Goal: Task Accomplishment & Management: Manage account settings

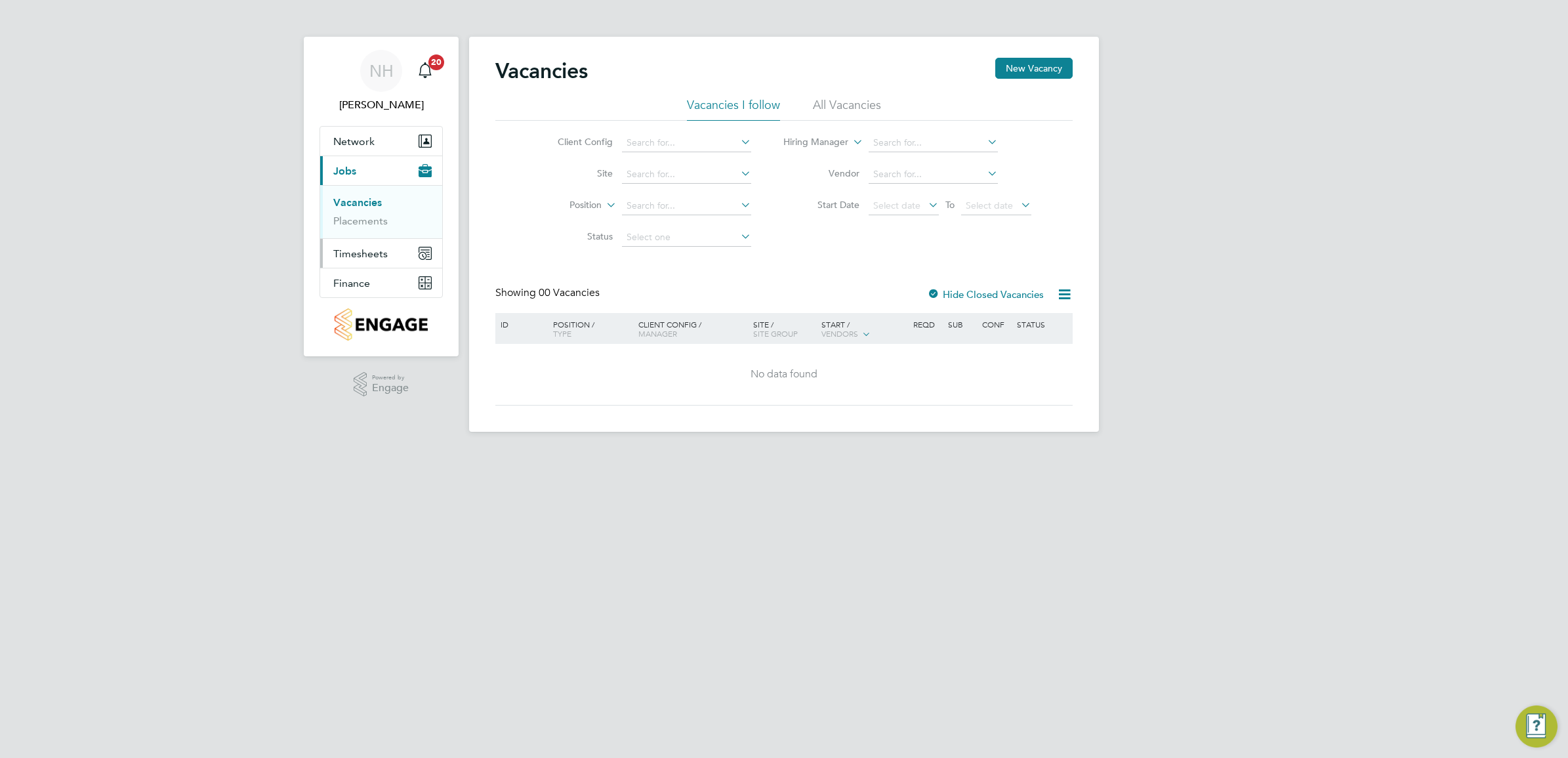
click at [374, 246] on button "Timesheets" at bounding box center [381, 253] width 122 height 29
click at [371, 230] on link "Timesheets" at bounding box center [360, 232] width 54 height 12
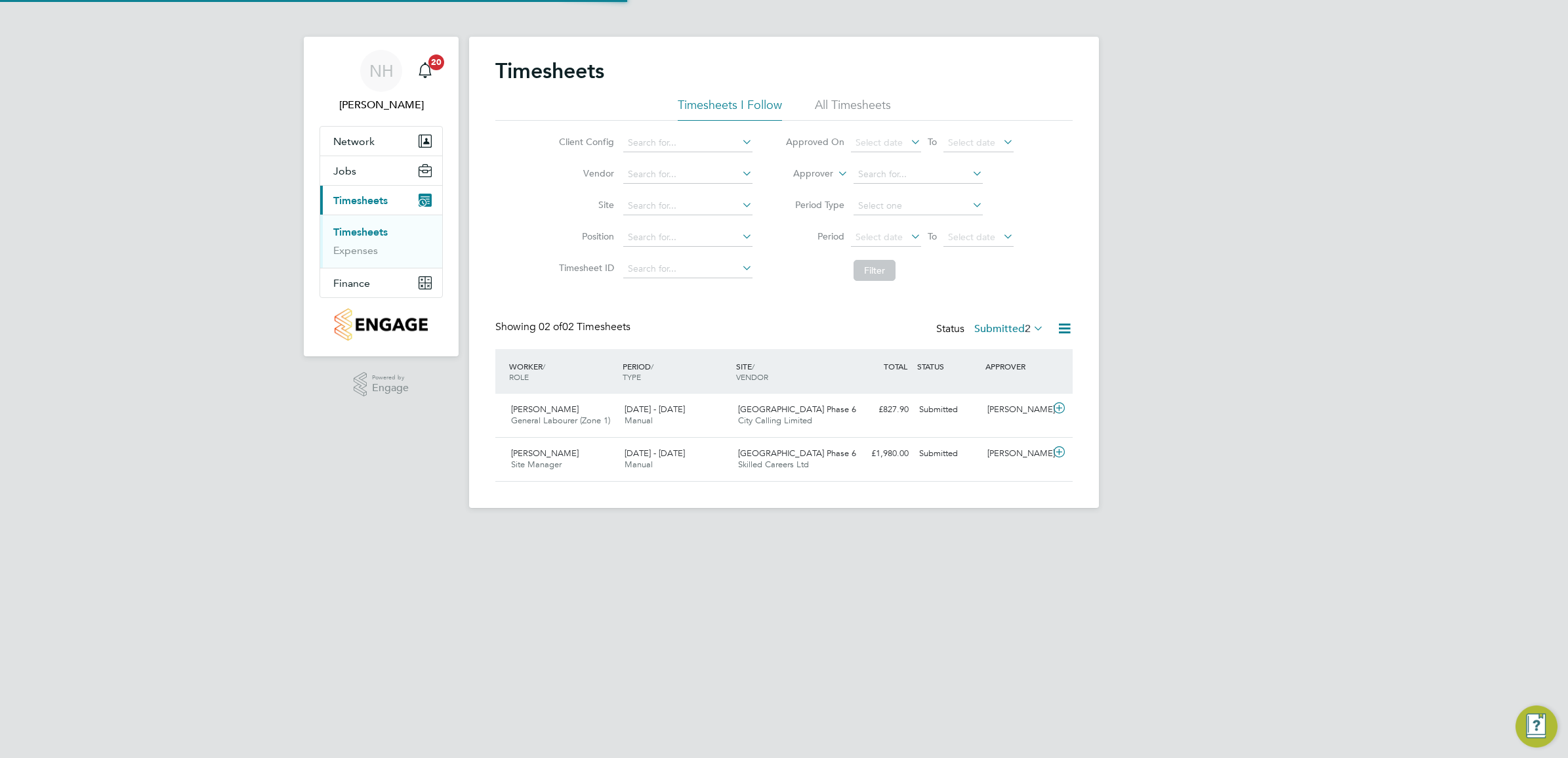
scroll to position [33, 113]
click at [1014, 400] on div "[PERSON_NAME]" at bounding box center [1016, 409] width 69 height 21
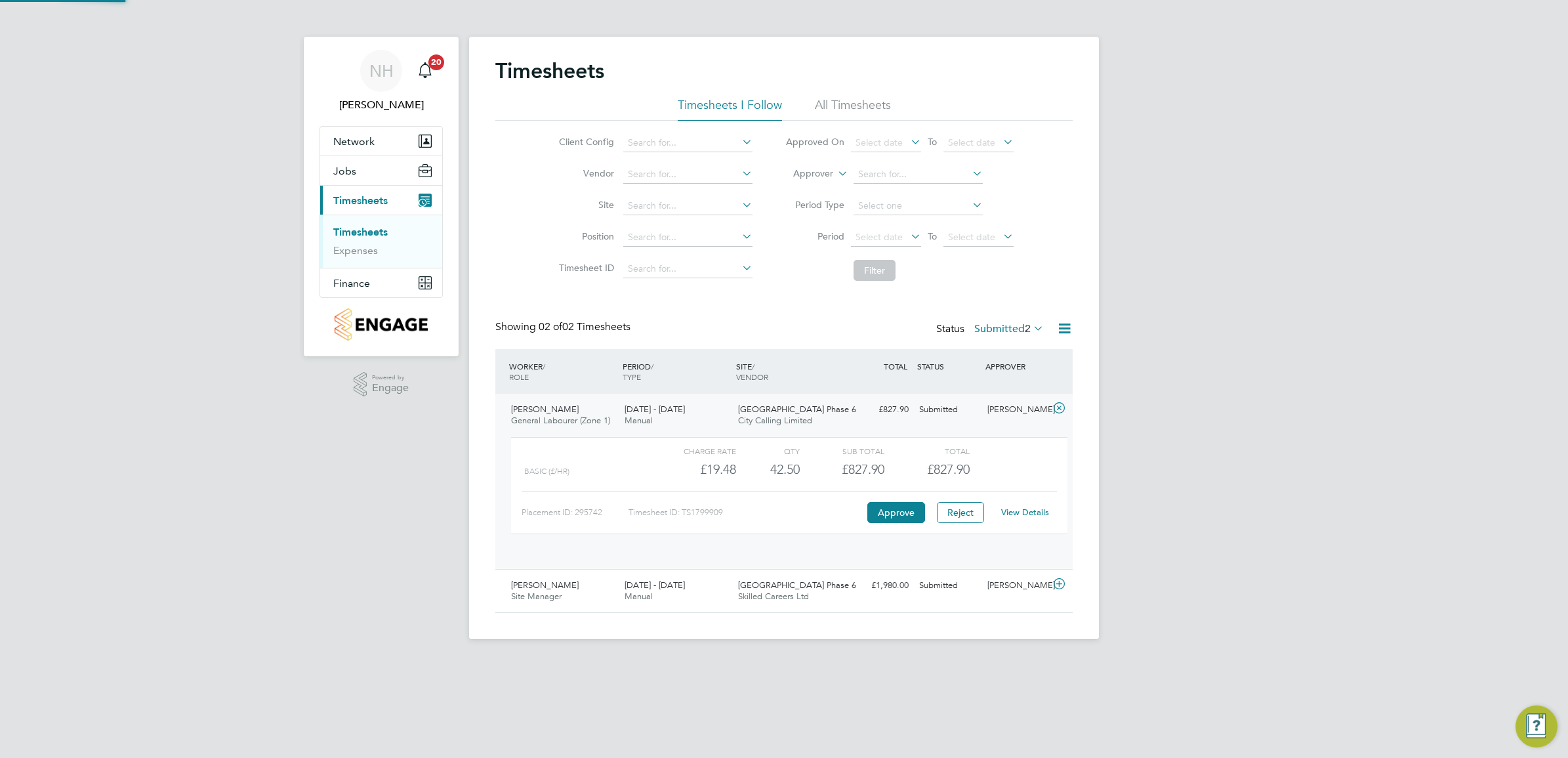
scroll to position [21, 128]
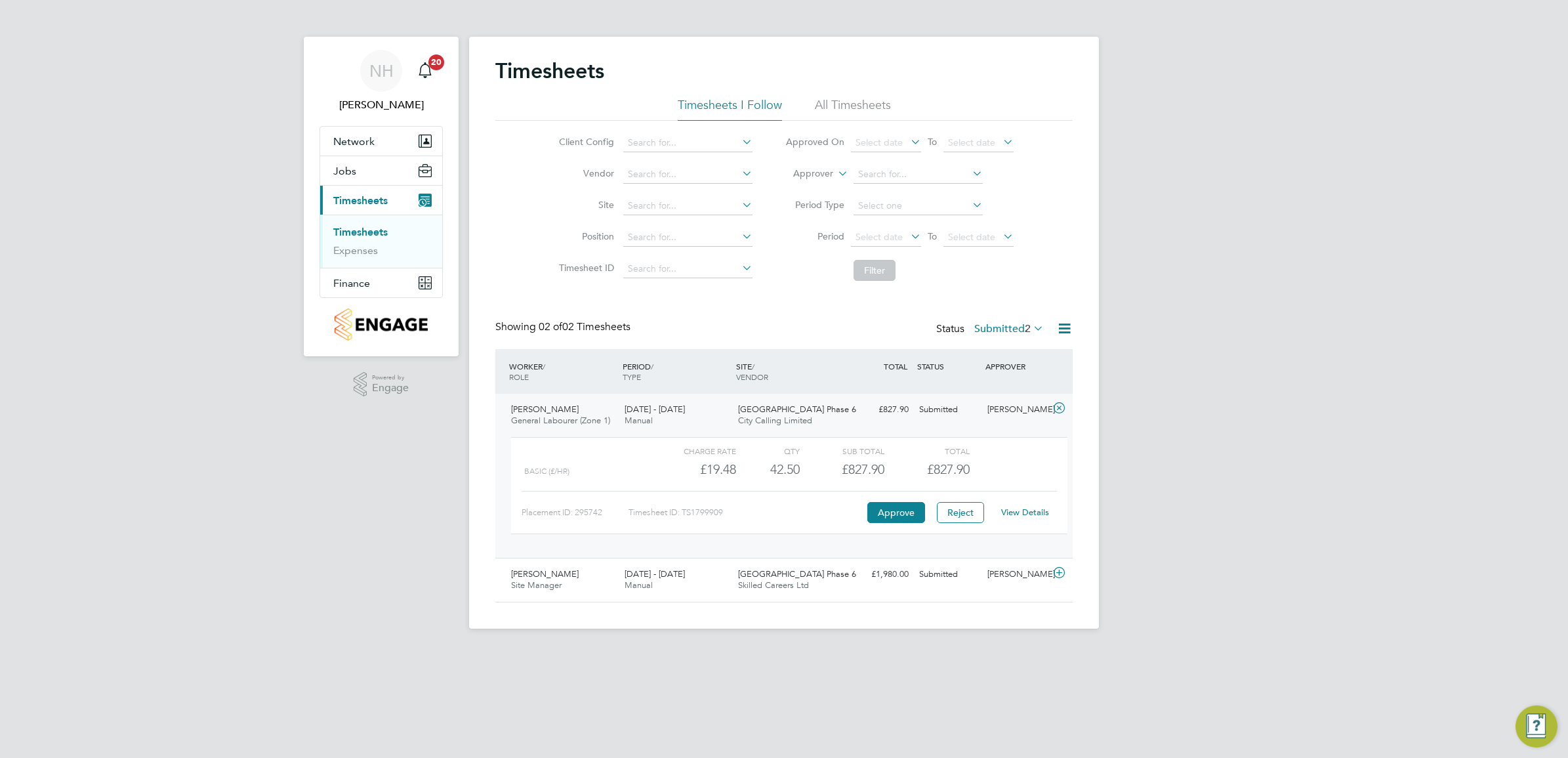
click at [1015, 510] on link "View Details" at bounding box center [1025, 512] width 48 height 12
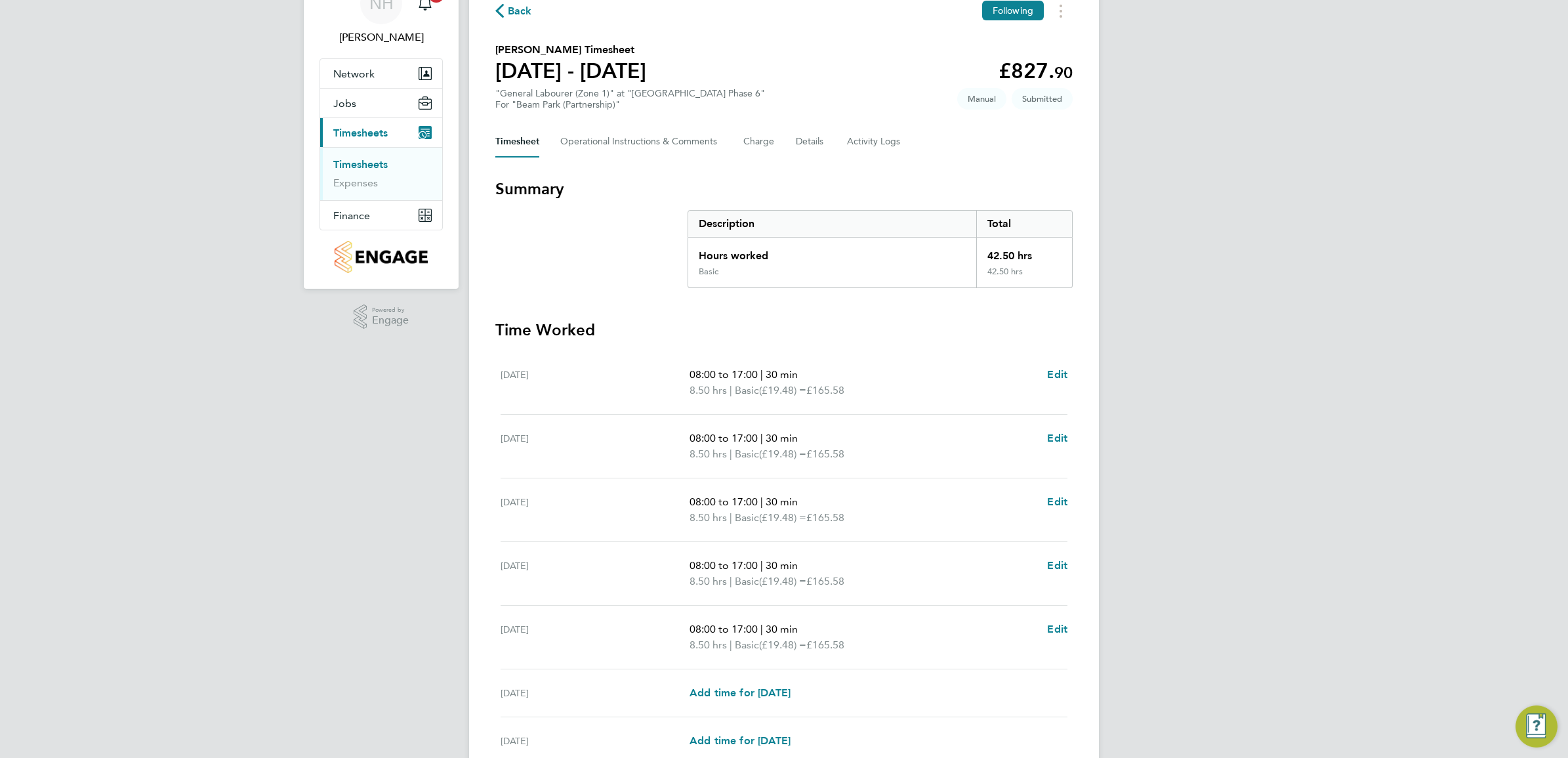
scroll to position [192, 0]
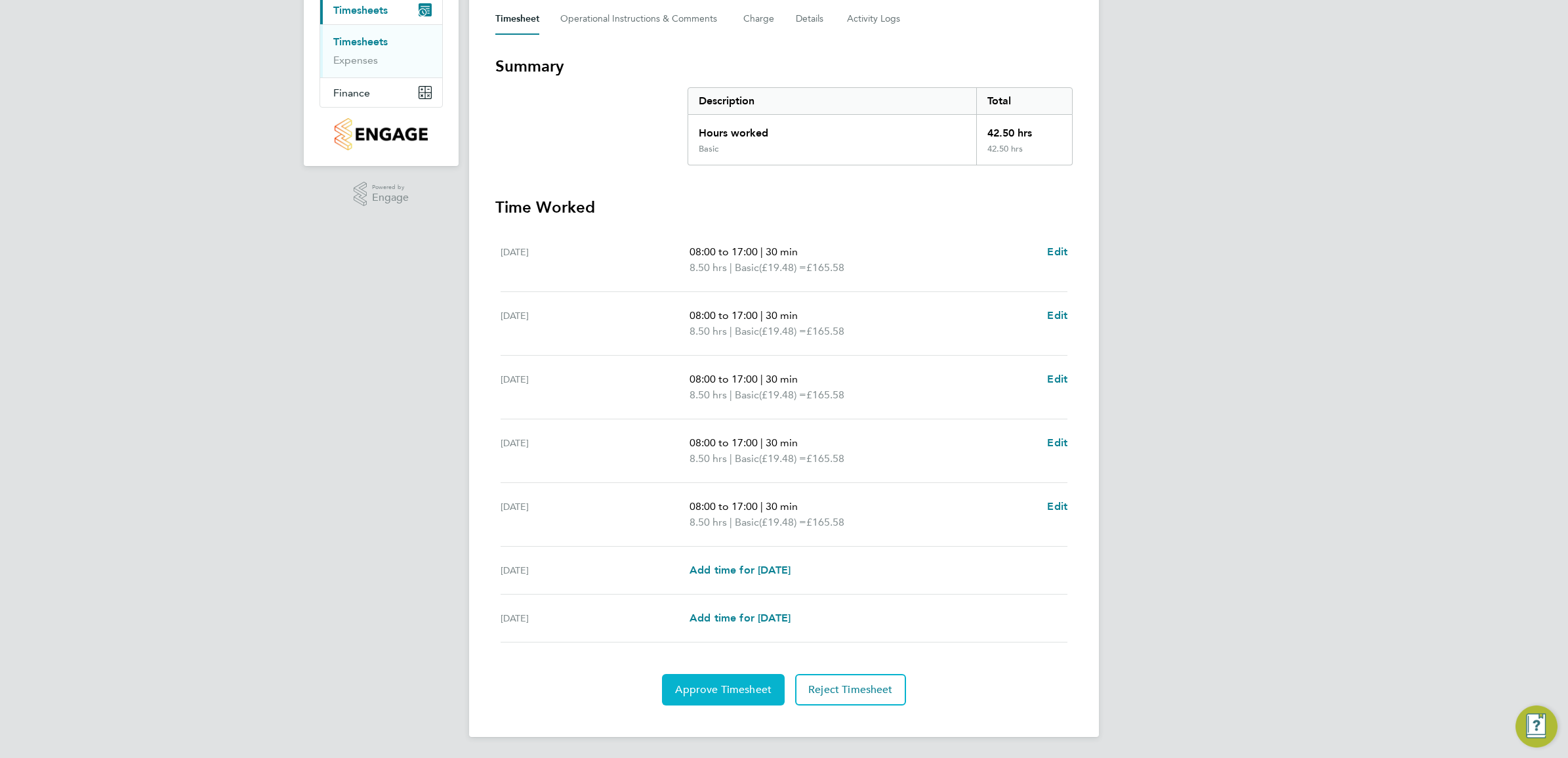
click at [734, 685] on span "Approve Timesheet" at bounding box center [723, 689] width 96 height 13
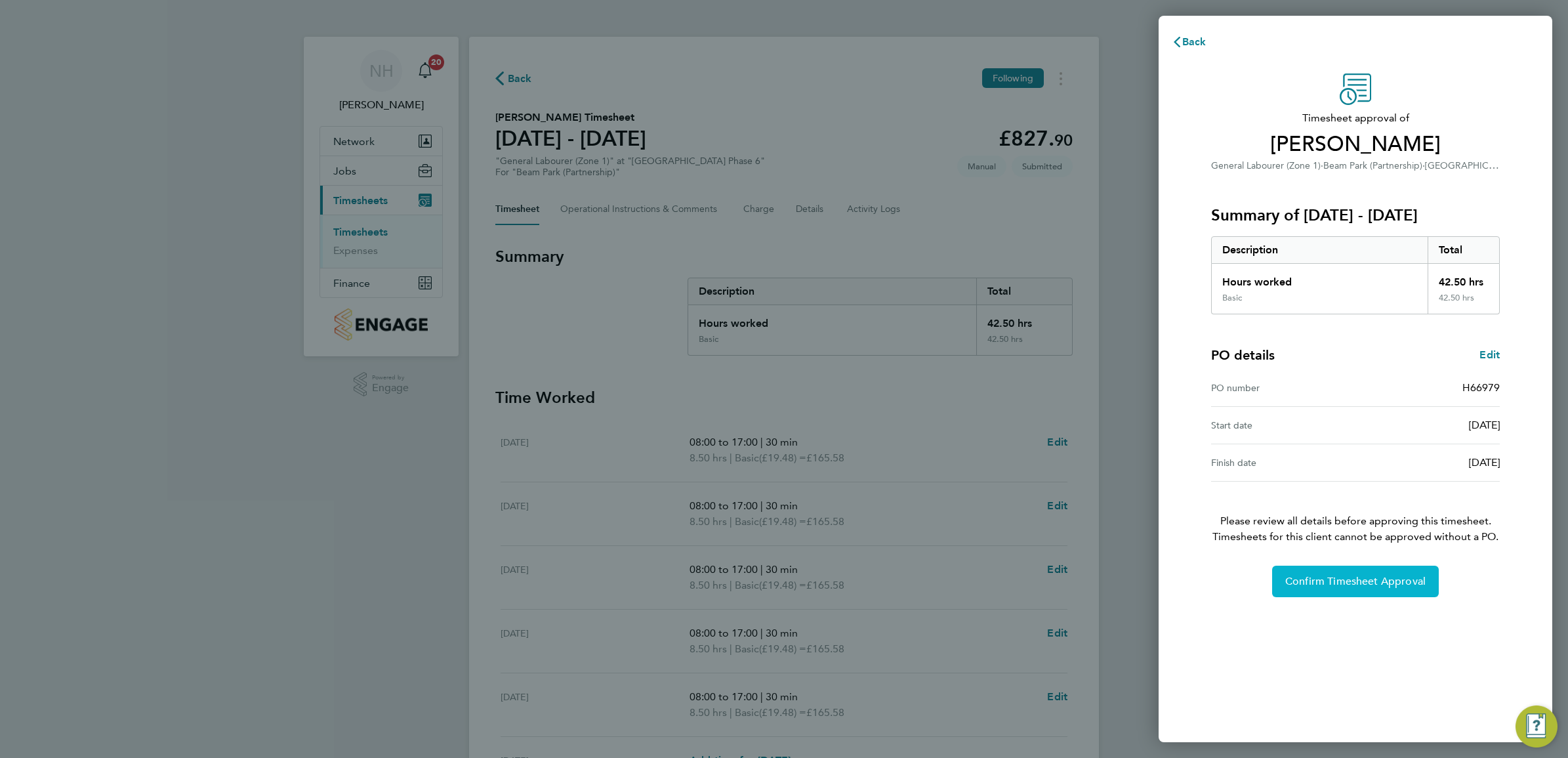
click at [1323, 581] on span "Confirm Timesheet Approval" at bounding box center [1356, 581] width 141 height 13
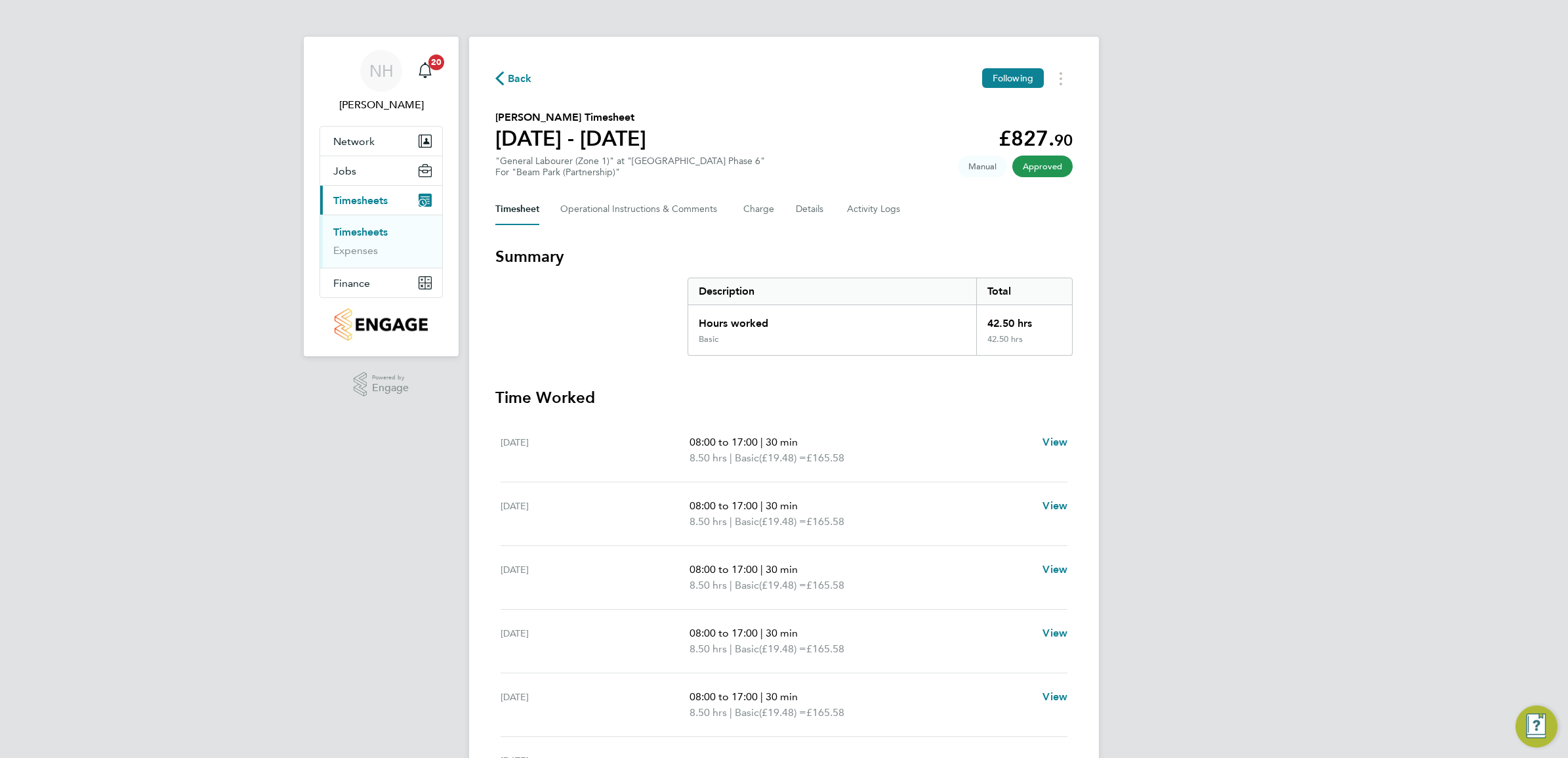
click at [500, 73] on icon "button" at bounding box center [500, 78] width 9 height 13
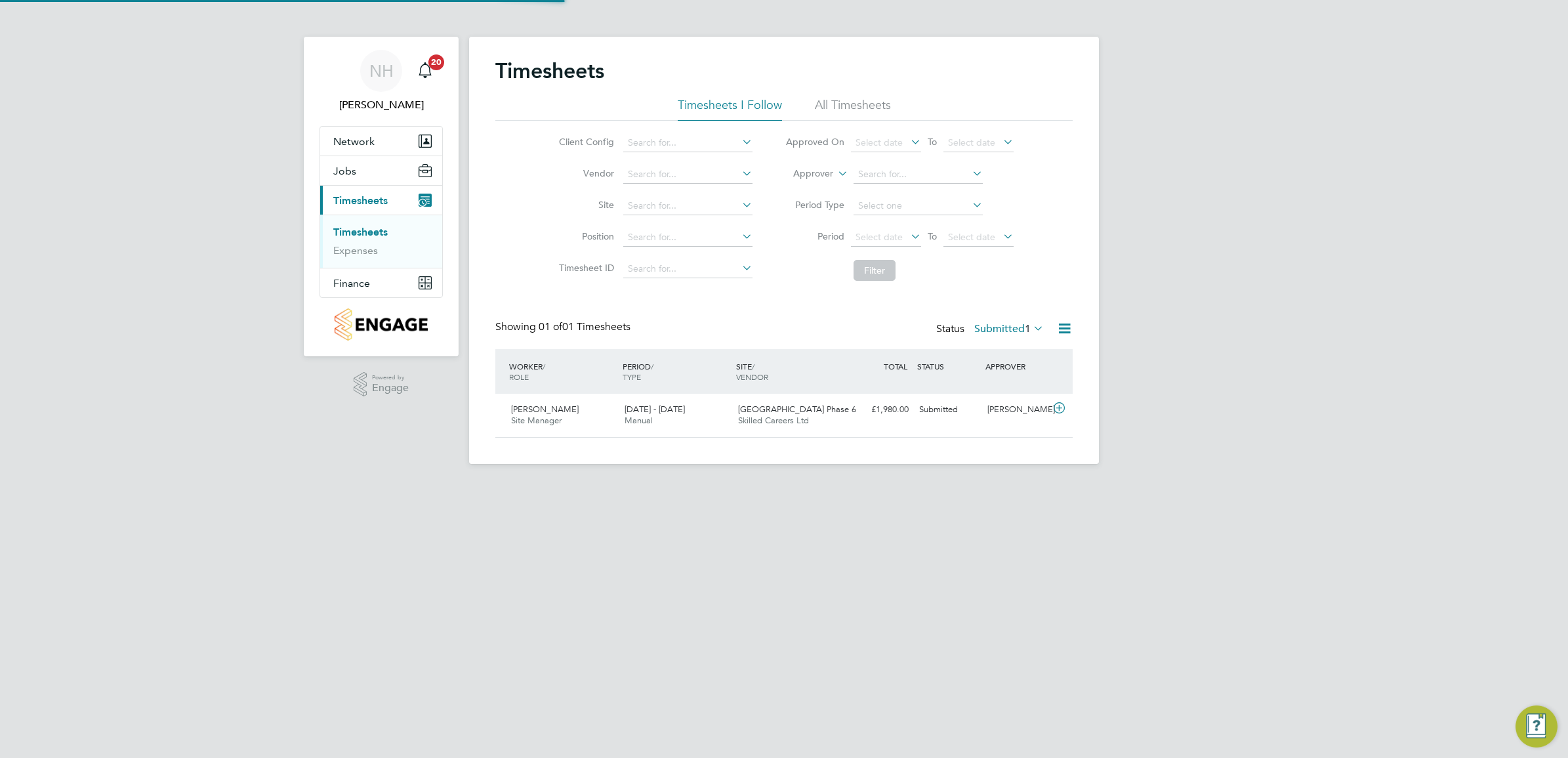
scroll to position [33, 113]
click at [986, 326] on label "Submitted 1" at bounding box center [1009, 328] width 70 height 13
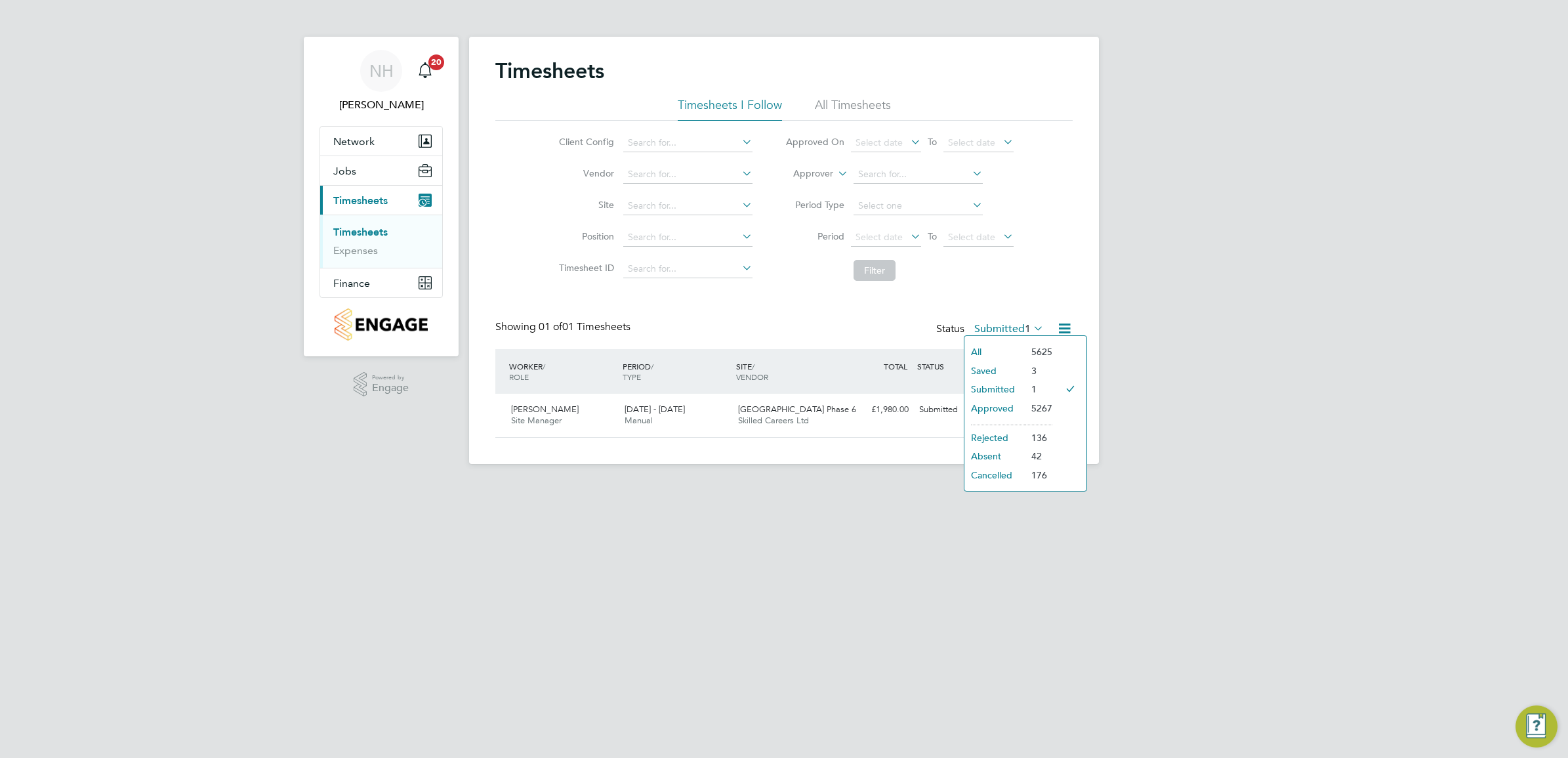
click at [997, 384] on li "Submitted" at bounding box center [995, 389] width 61 height 19
click at [996, 328] on label "Submitted 1" at bounding box center [1009, 328] width 70 height 13
click at [1005, 369] on li "Saved" at bounding box center [995, 371] width 61 height 19
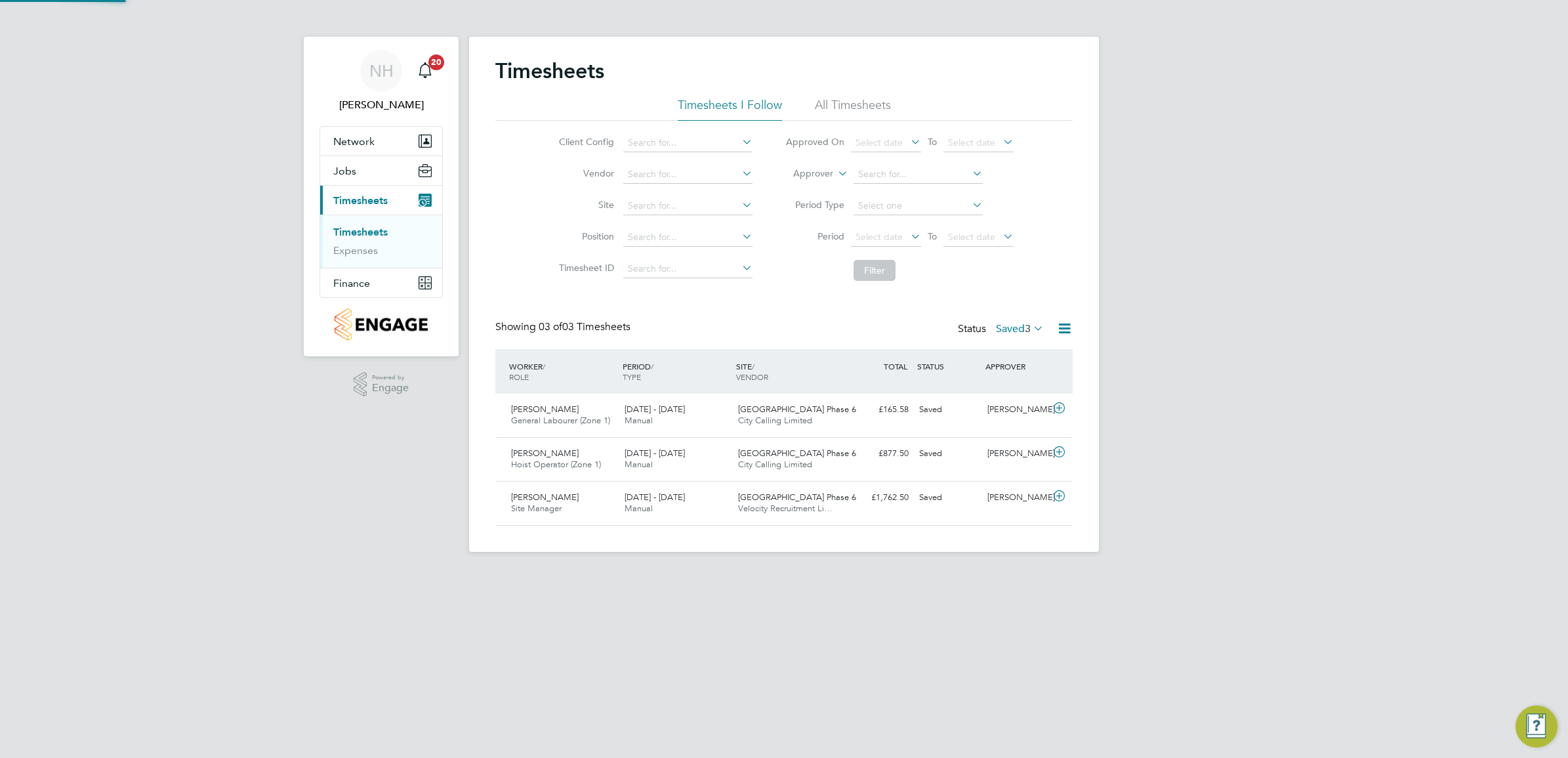
scroll to position [0, 0]
click at [374, 232] on link "Timesheets" at bounding box center [360, 232] width 54 height 12
click at [365, 226] on link "Timesheets" at bounding box center [360, 232] width 54 height 12
click at [384, 200] on span "Timesheets" at bounding box center [360, 201] width 54 height 12
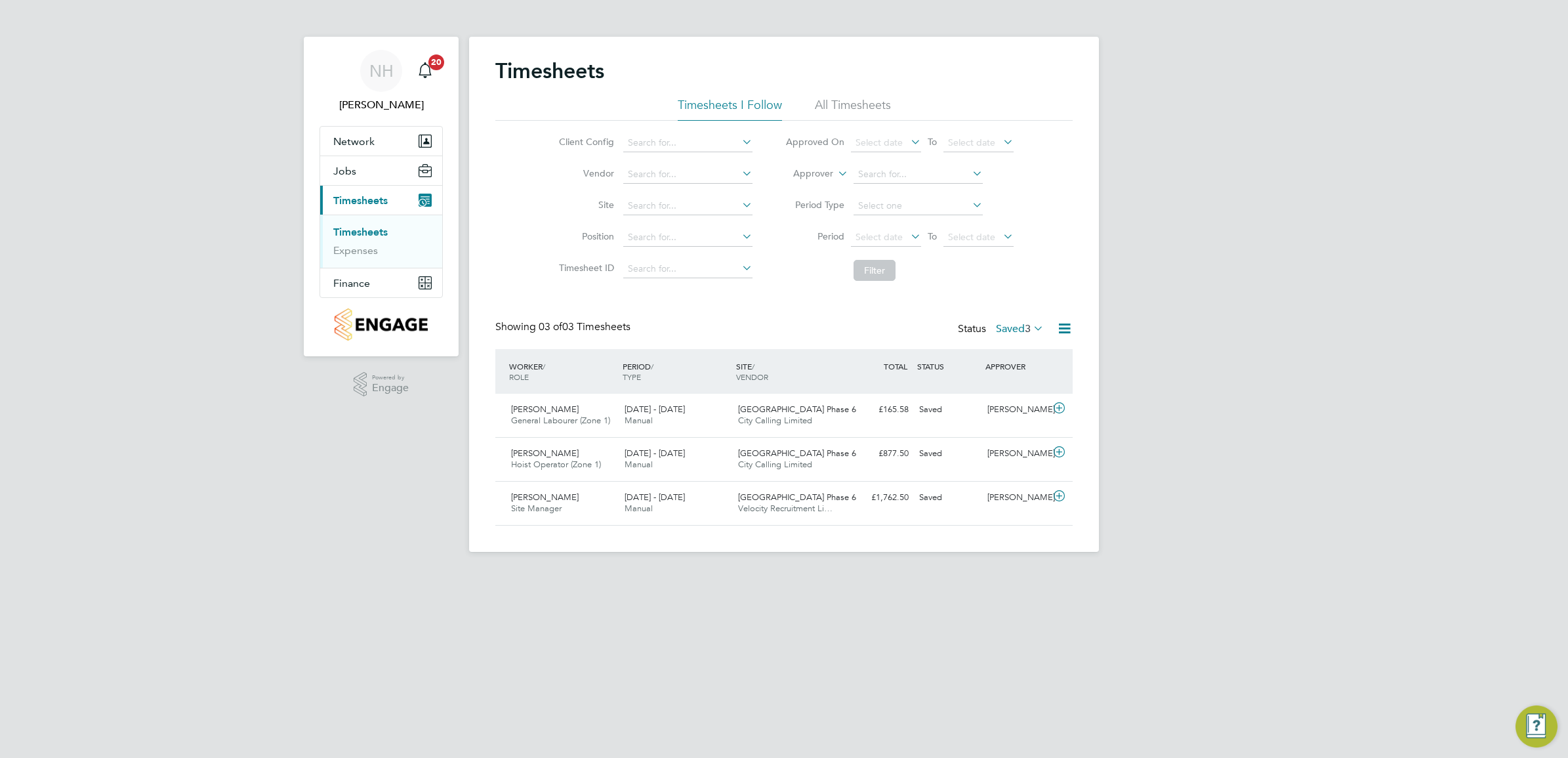
click at [996, 325] on label "Saved 3" at bounding box center [1020, 328] width 48 height 13
click at [1003, 384] on li "Submitted" at bounding box center [1006, 389] width 61 height 19
